Goal: Task Accomplishment & Management: Manage account settings

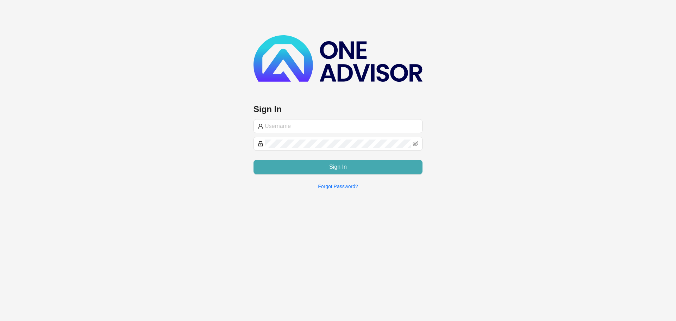
type input "[EMAIL_ADDRESS][DOMAIN_NAME]"
click at [337, 167] on span "Sign In" at bounding box center [338, 167] width 18 height 8
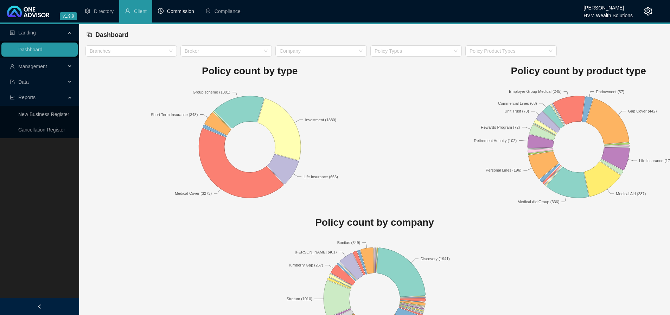
click at [177, 13] on span "Commission" at bounding box center [180, 11] width 27 height 6
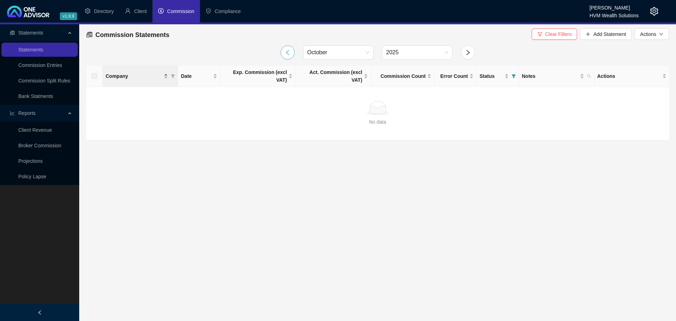
click at [292, 52] on button "button" at bounding box center [287, 52] width 14 height 14
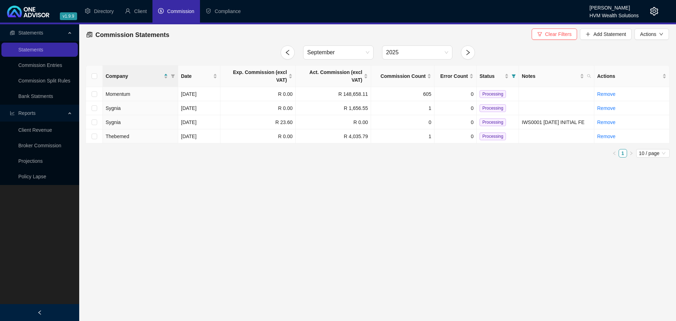
click at [412, 227] on main "Statements Statements Commission Entries Commission Split Rules Bank Statments …" at bounding box center [338, 172] width 676 height 296
click at [38, 148] on link "Broker Commission" at bounding box center [39, 146] width 43 height 6
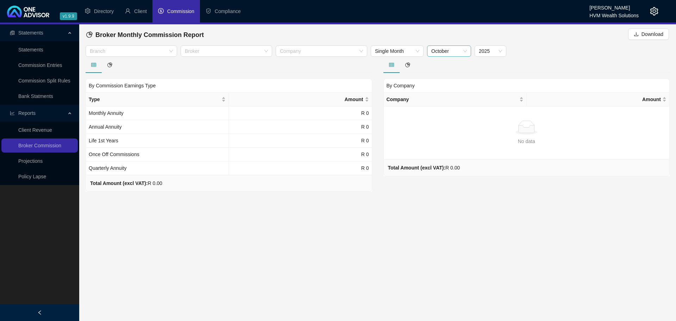
click at [467, 52] on div "October" at bounding box center [449, 50] width 44 height 11
click at [451, 132] on div "September" at bounding box center [449, 133] width 33 height 8
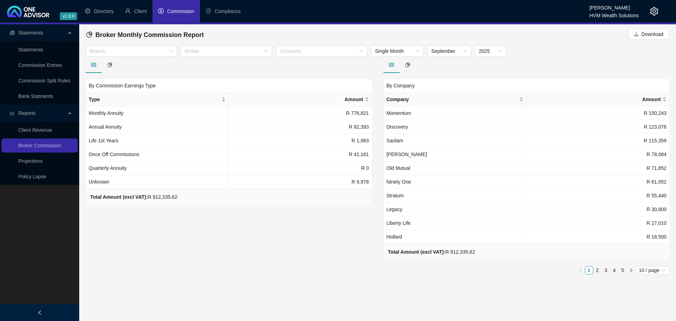
click at [330, 235] on div "By Commission Earnings Type Type Amount Monthly Annuity R 776,821 Annual Annuit…" at bounding box center [229, 168] width 298 height 223
click at [114, 52] on div at bounding box center [127, 51] width 81 height 5
click at [239, 76] on div "By Commission Earnings Type Type Amount Monthly Annuity R 776,821 Annual Annuit…" at bounding box center [229, 131] width 286 height 149
click at [232, 53] on div at bounding box center [222, 51] width 81 height 5
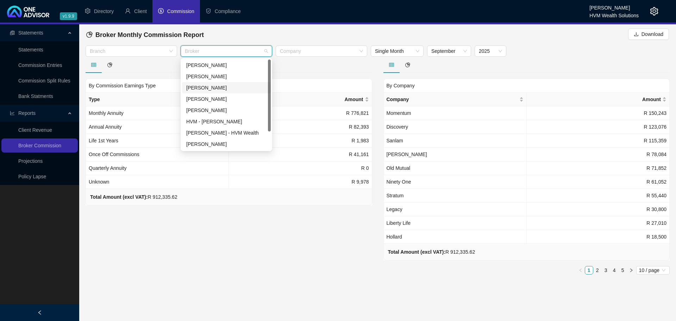
click at [212, 88] on div "[PERSON_NAME]" at bounding box center [226, 88] width 80 height 8
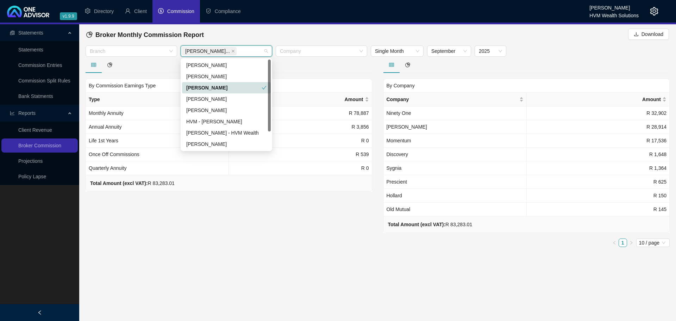
click at [262, 88] on icon "check" at bounding box center [263, 87] width 5 height 5
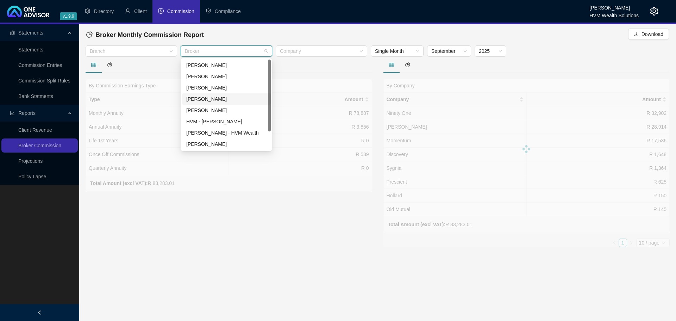
click at [203, 97] on div "[PERSON_NAME]" at bounding box center [226, 99] width 80 height 8
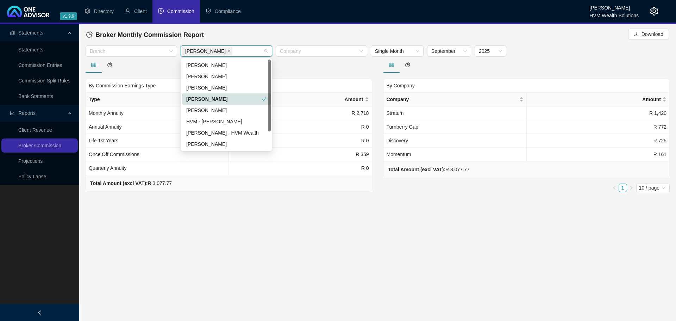
click at [203, 97] on div "[PERSON_NAME]" at bounding box center [223, 99] width 75 height 8
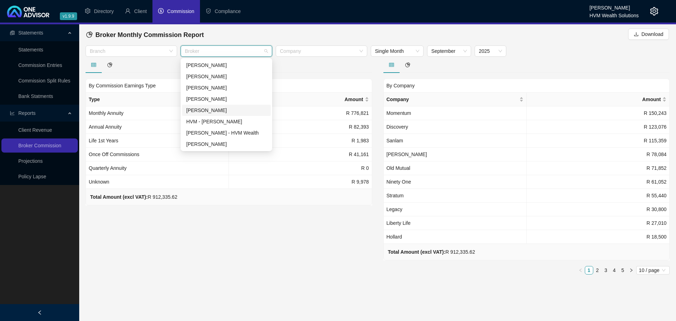
click at [211, 111] on div "[PERSON_NAME]" at bounding box center [226, 110] width 80 height 8
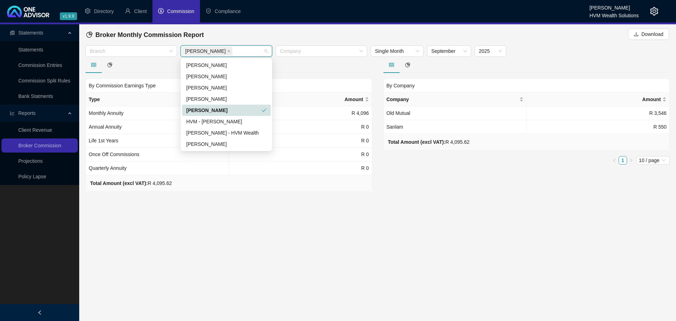
click at [211, 111] on div "[PERSON_NAME]" at bounding box center [223, 110] width 75 height 8
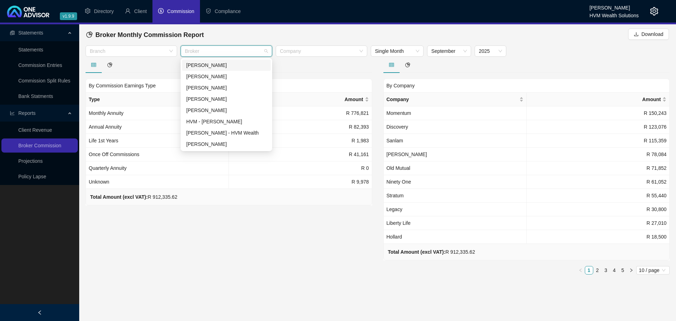
click at [202, 69] on div "[PERSON_NAME]" at bounding box center [226, 64] width 89 height 11
click at [214, 67] on div "[PERSON_NAME]" at bounding box center [223, 65] width 75 height 8
click at [213, 78] on div "[PERSON_NAME]" at bounding box center [226, 76] width 80 height 8
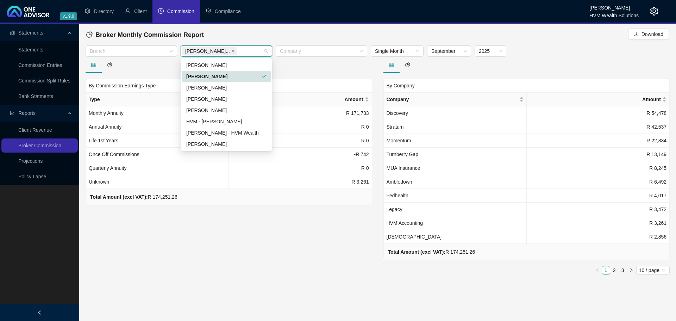
click at [216, 78] on div "[PERSON_NAME]" at bounding box center [223, 76] width 75 height 8
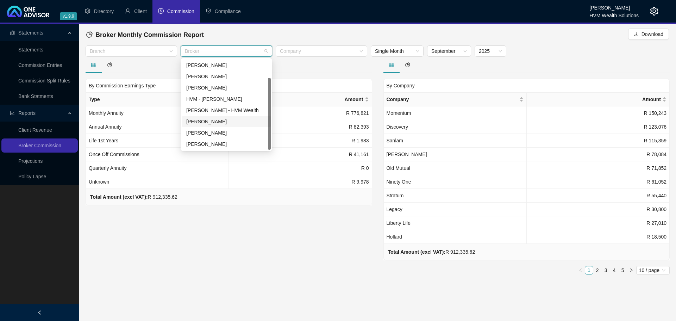
click at [204, 122] on div "[PERSON_NAME]" at bounding box center [226, 122] width 80 height 8
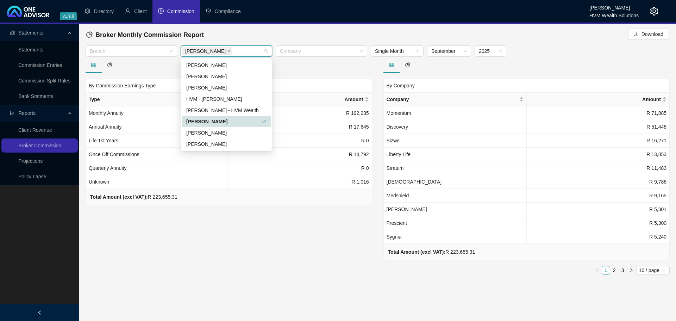
click at [204, 122] on div "[PERSON_NAME]" at bounding box center [223, 122] width 75 height 8
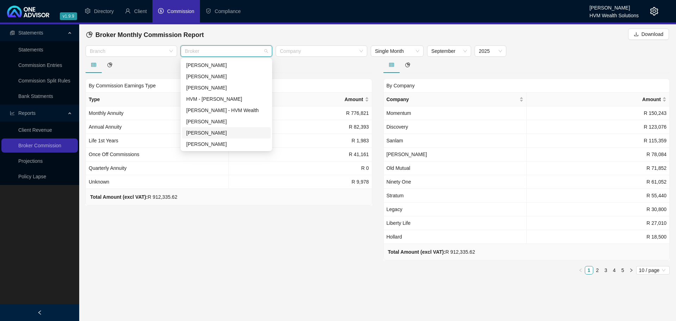
click at [207, 133] on div "[PERSON_NAME]" at bounding box center [226, 133] width 80 height 8
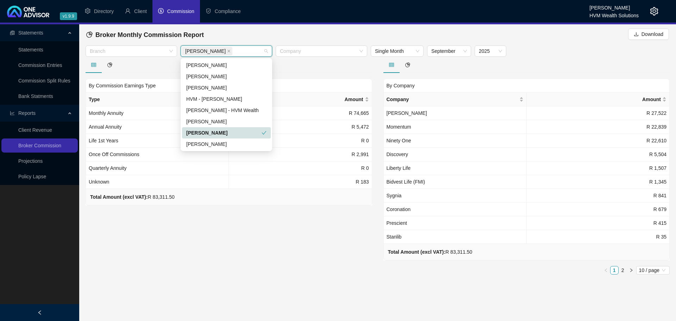
click at [207, 133] on div "[PERSON_NAME]" at bounding box center [223, 133] width 75 height 8
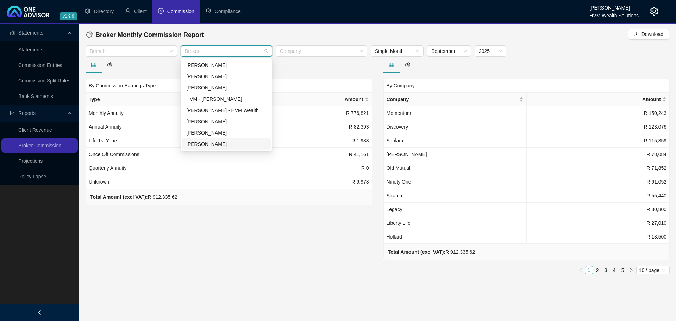
click at [207, 142] on div "[PERSON_NAME]" at bounding box center [226, 144] width 80 height 8
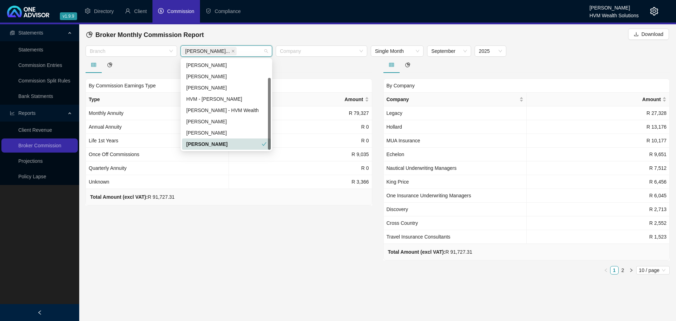
click at [206, 140] on div "[PERSON_NAME]" at bounding box center [226, 143] width 89 height 11
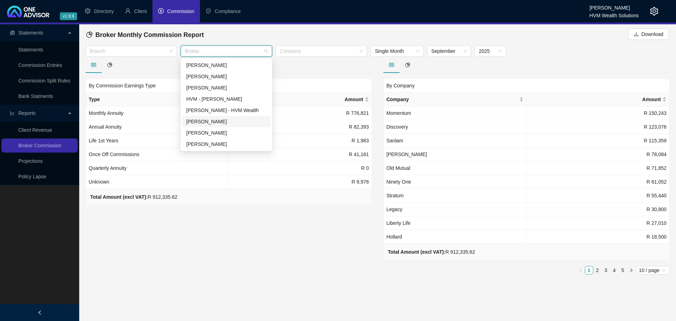
scroll to position [0, 0]
click at [218, 75] on div "[PERSON_NAME]" at bounding box center [226, 76] width 80 height 8
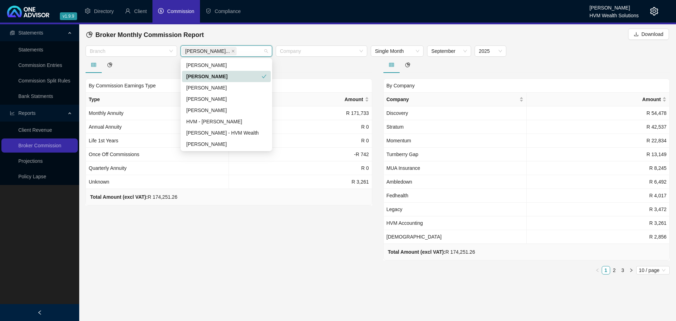
click at [218, 74] on div "[PERSON_NAME]" at bounding box center [223, 76] width 75 height 8
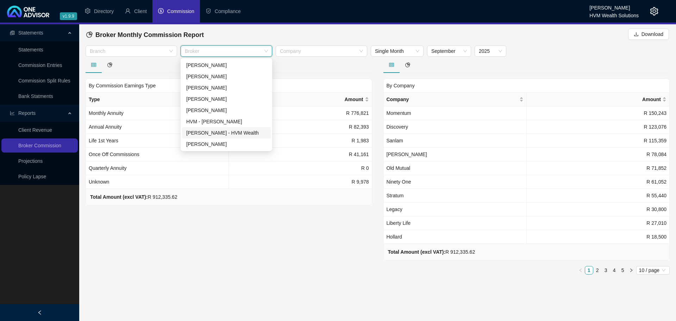
click at [220, 227] on div "By Commission Earnings Type Type Amount Monthly Annuity R 776,821 Annual Annuit…" at bounding box center [229, 168] width 298 height 223
